Goal: Subscribe to service/newsletter

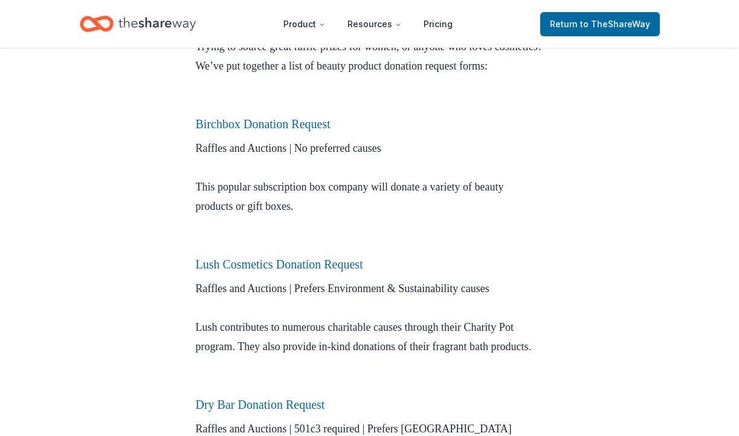
scroll to position [405, 0]
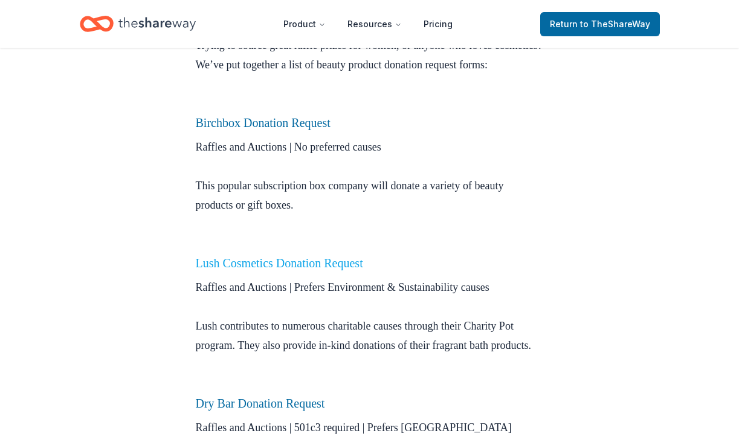
click at [290, 269] on link "Lush Cosmetics Donation Request" at bounding box center [279, 262] width 167 height 13
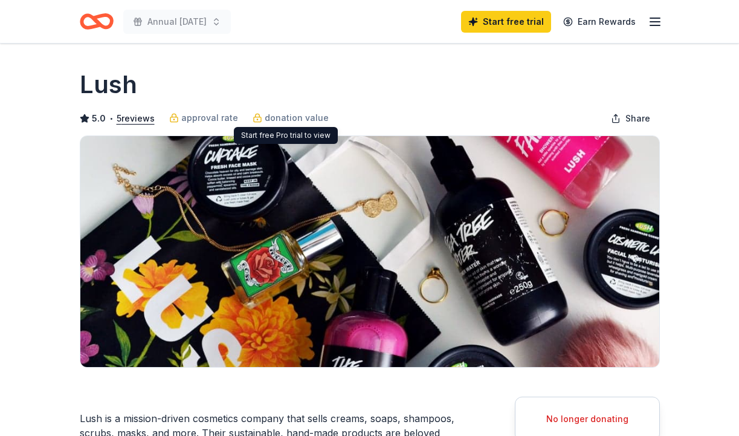
scroll to position [6, 0]
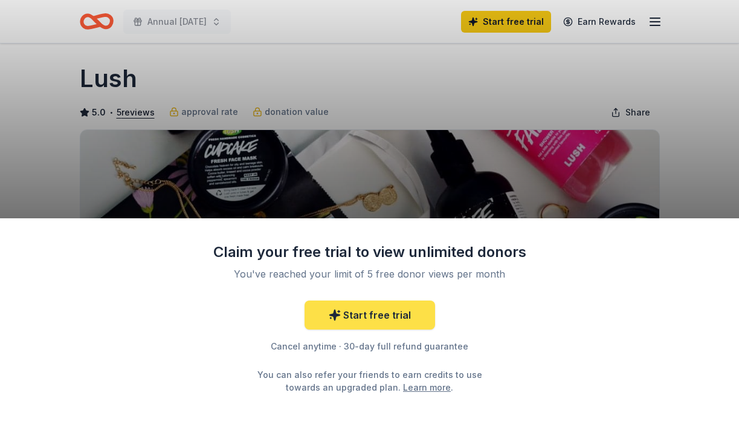
click at [393, 314] on link "Start free trial" at bounding box center [369, 314] width 130 height 29
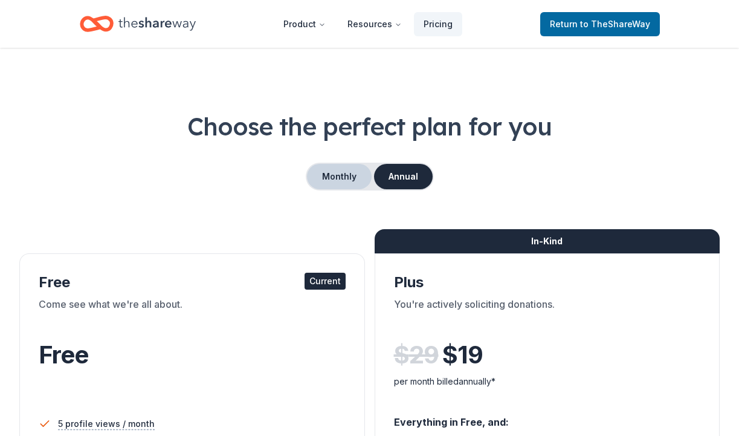
click at [338, 173] on button "Monthly" at bounding box center [339, 176] width 65 height 25
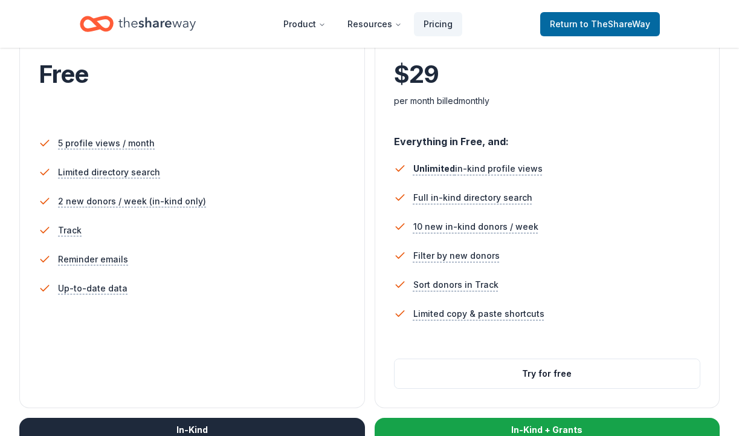
scroll to position [288, 0]
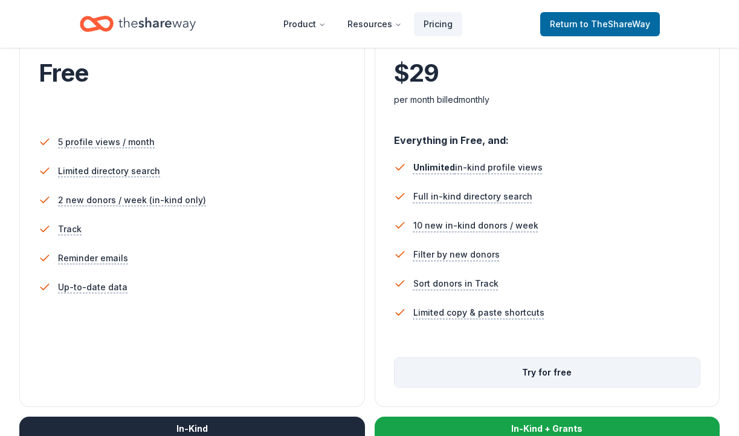
click at [558, 375] on button "Try for free" at bounding box center [548, 372] width 306 height 29
